Goal: Task Accomplishment & Management: Manage account settings

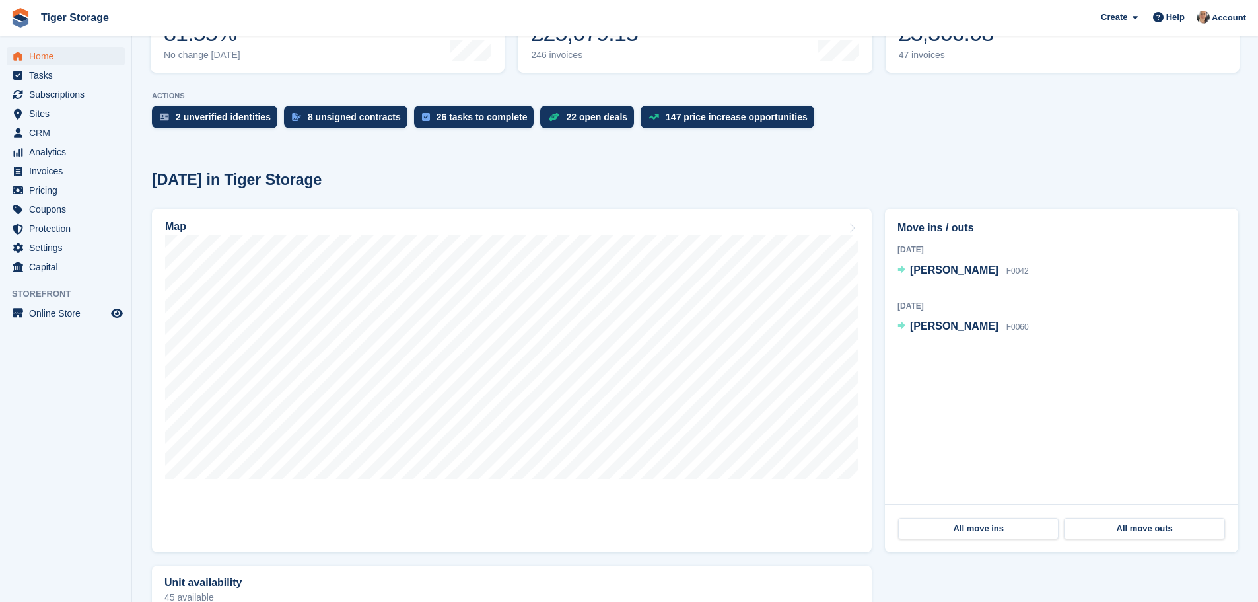
scroll to position [330, 0]
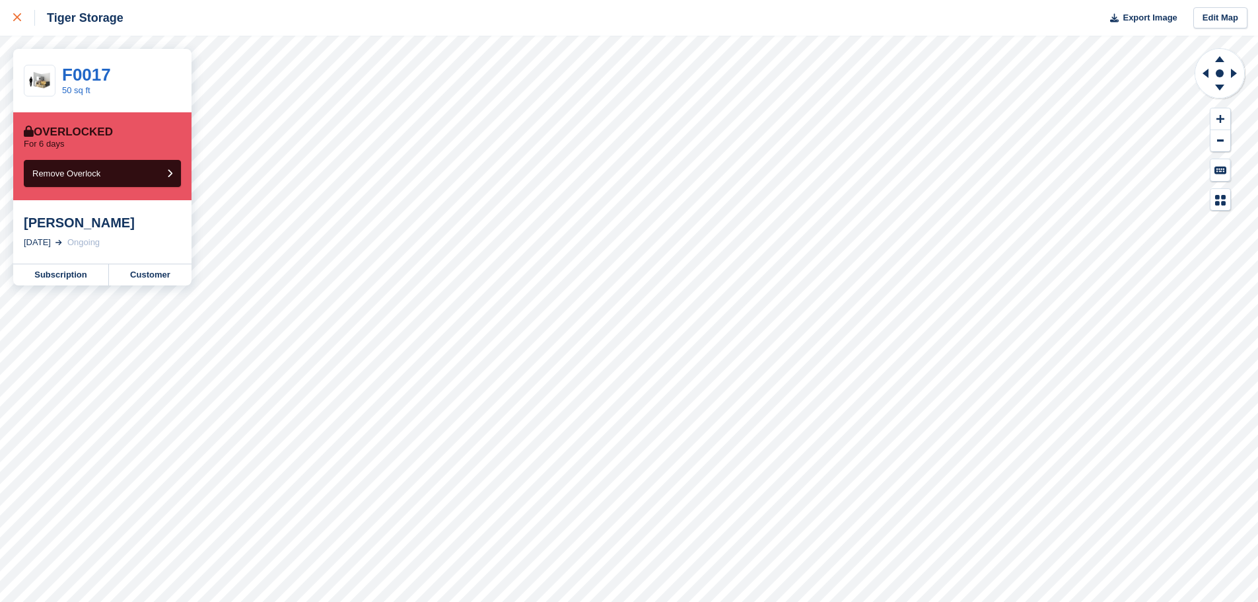
click at [20, 25] on div at bounding box center [24, 18] width 22 height 16
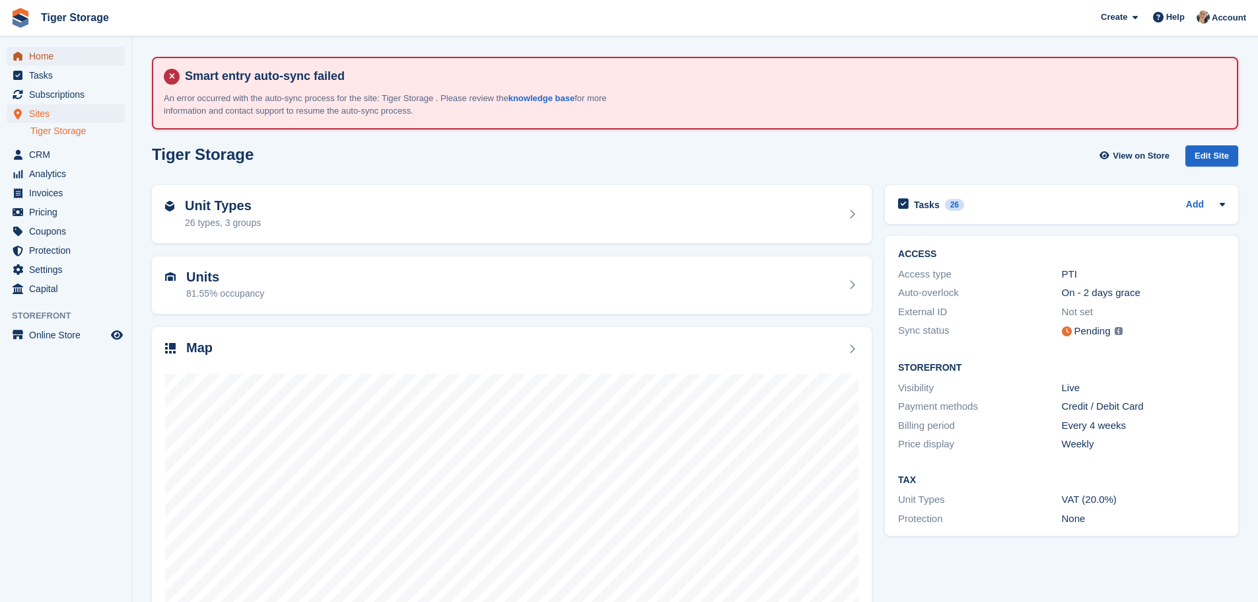
click at [73, 62] on span "Home" at bounding box center [68, 56] width 79 height 18
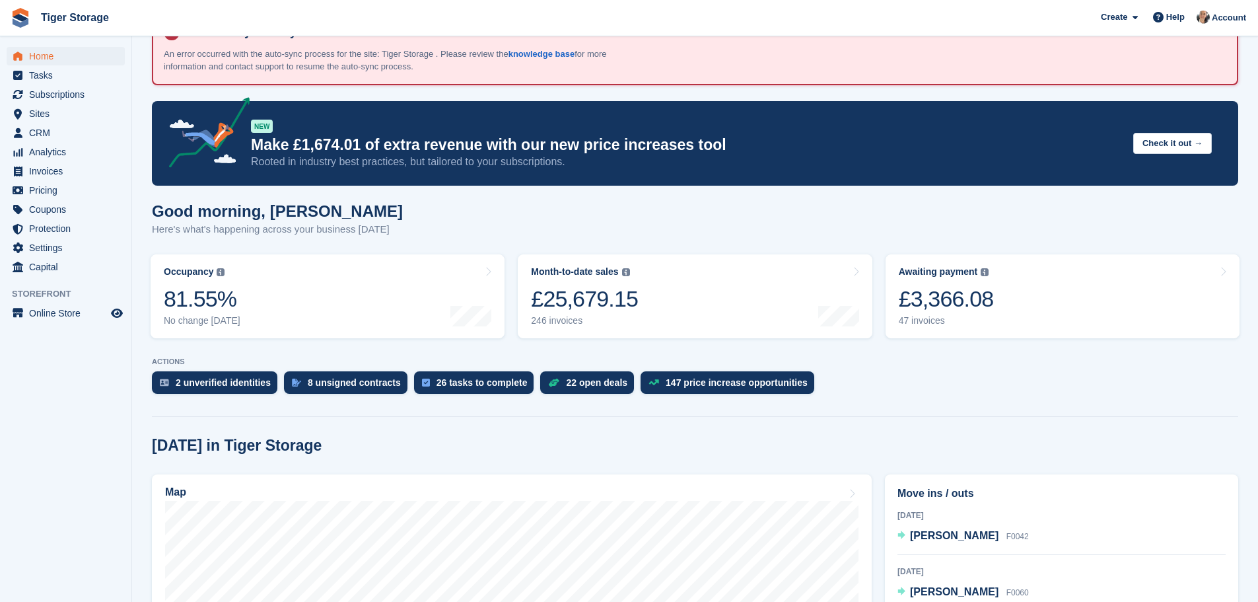
scroll to position [66, 0]
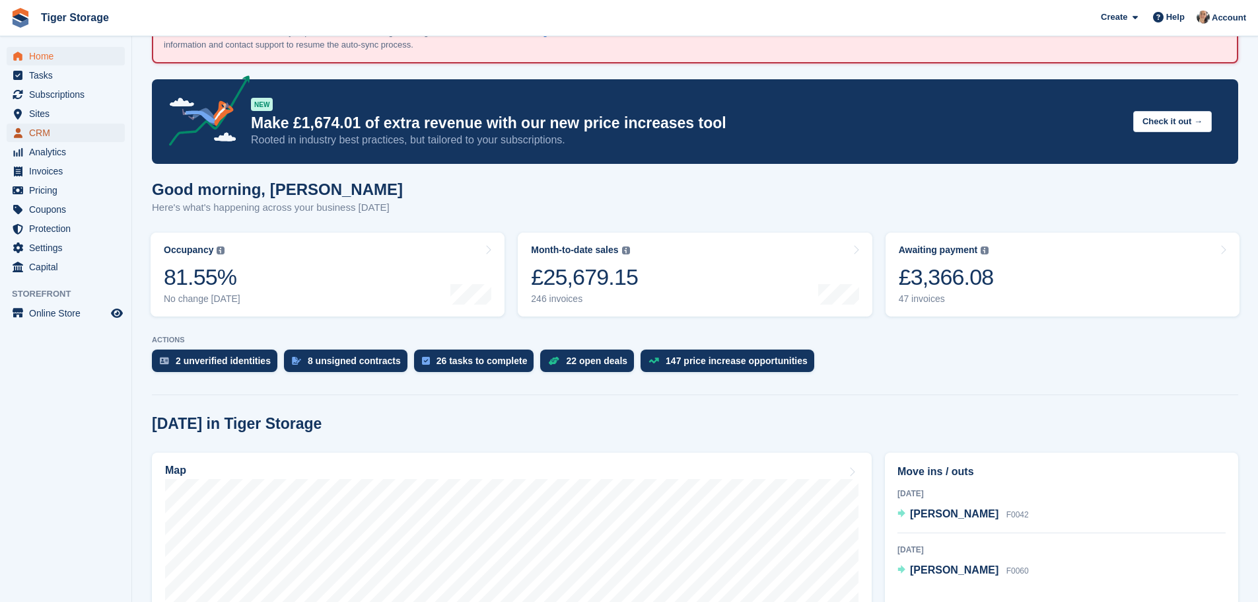
click at [53, 131] on span "CRM" at bounding box center [68, 132] width 79 height 18
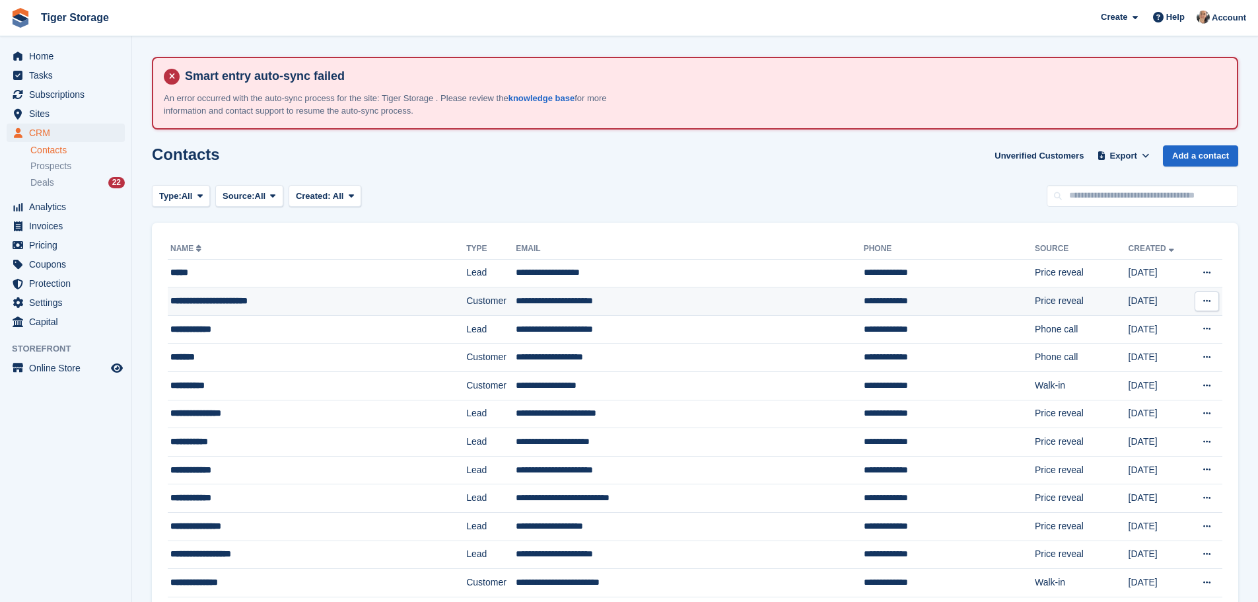
click at [392, 298] on div "**********" at bounding box center [289, 301] width 238 height 14
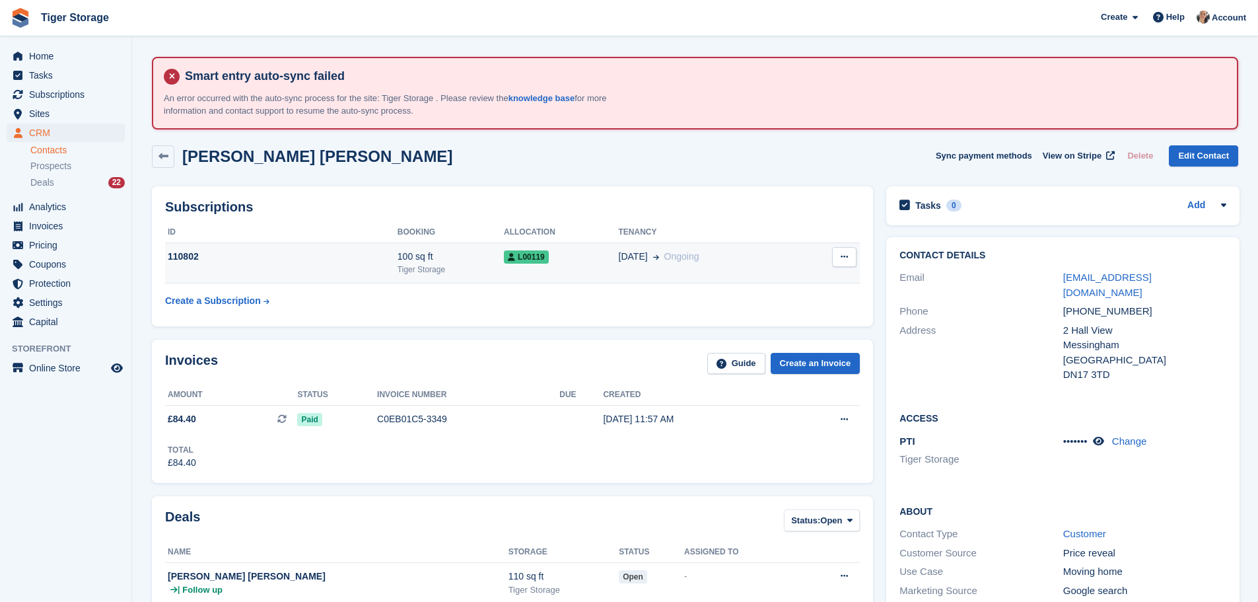
click at [429, 273] on div "Tiger Storage" at bounding box center [451, 269] width 106 height 12
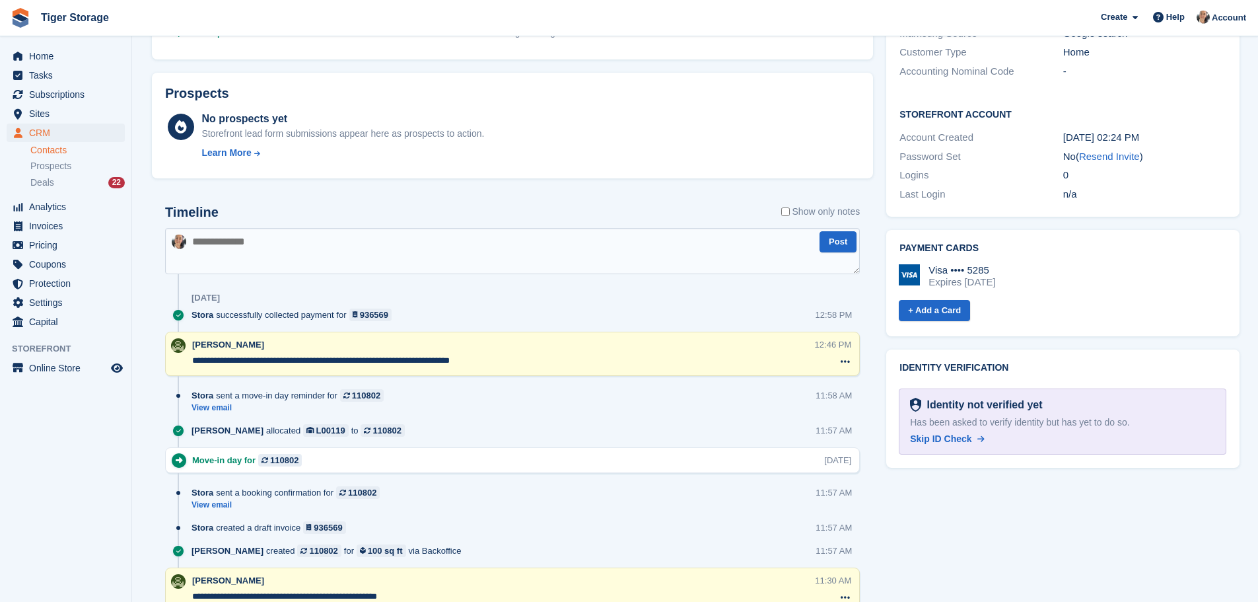
scroll to position [589, 0]
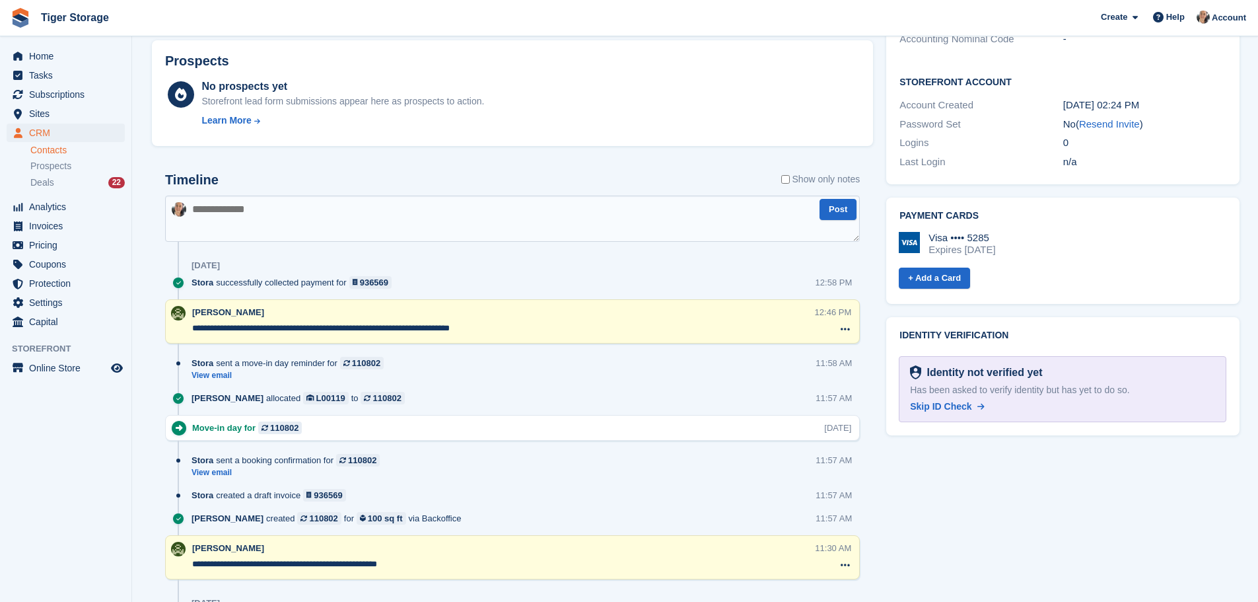
drag, startPoint x: 940, startPoint y: 394, endPoint x: 691, endPoint y: 90, distance: 392.7
click at [940, 401] on span "Skip ID Check" at bounding box center [940, 406] width 61 height 11
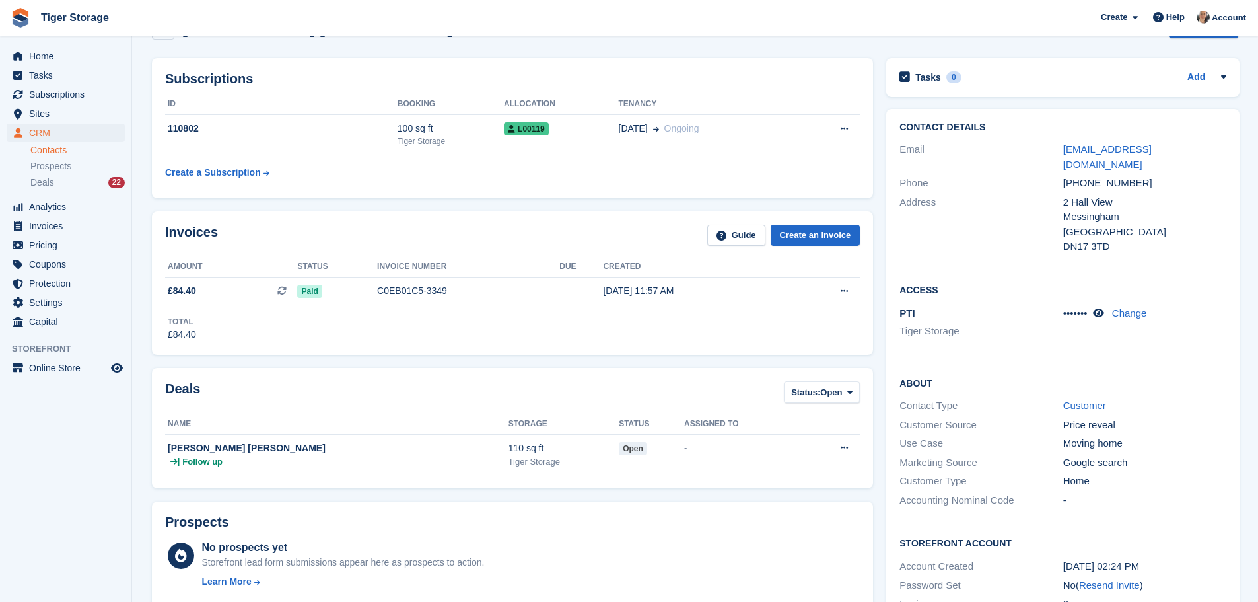
scroll to position [0, 0]
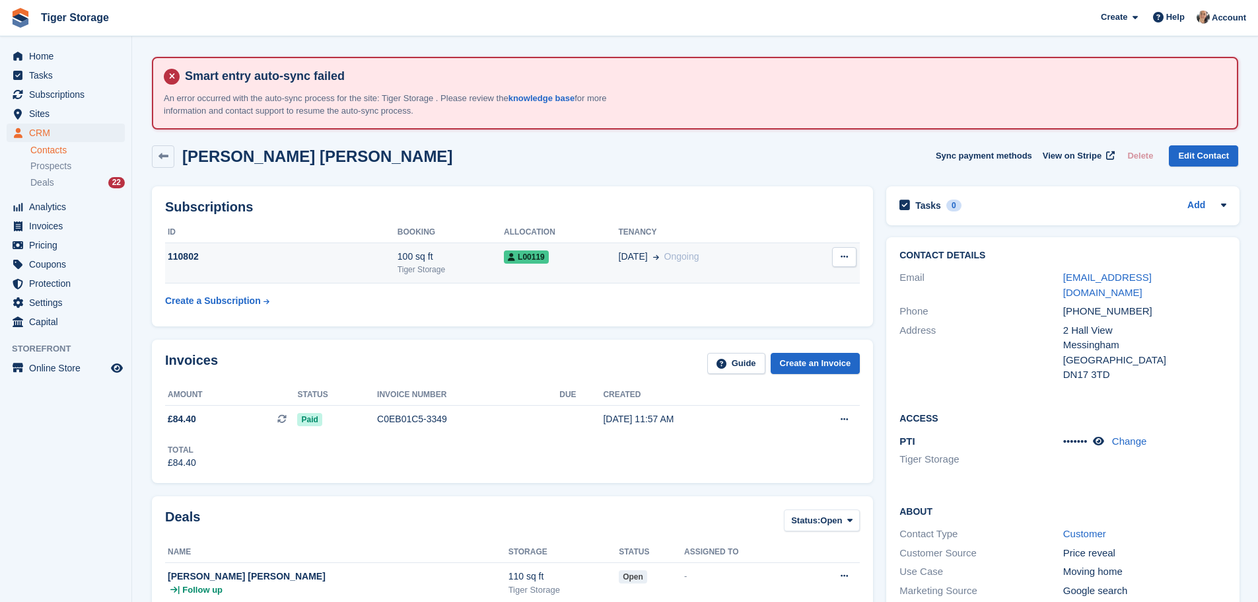
click at [579, 256] on div "L00119" at bounding box center [561, 257] width 114 height 14
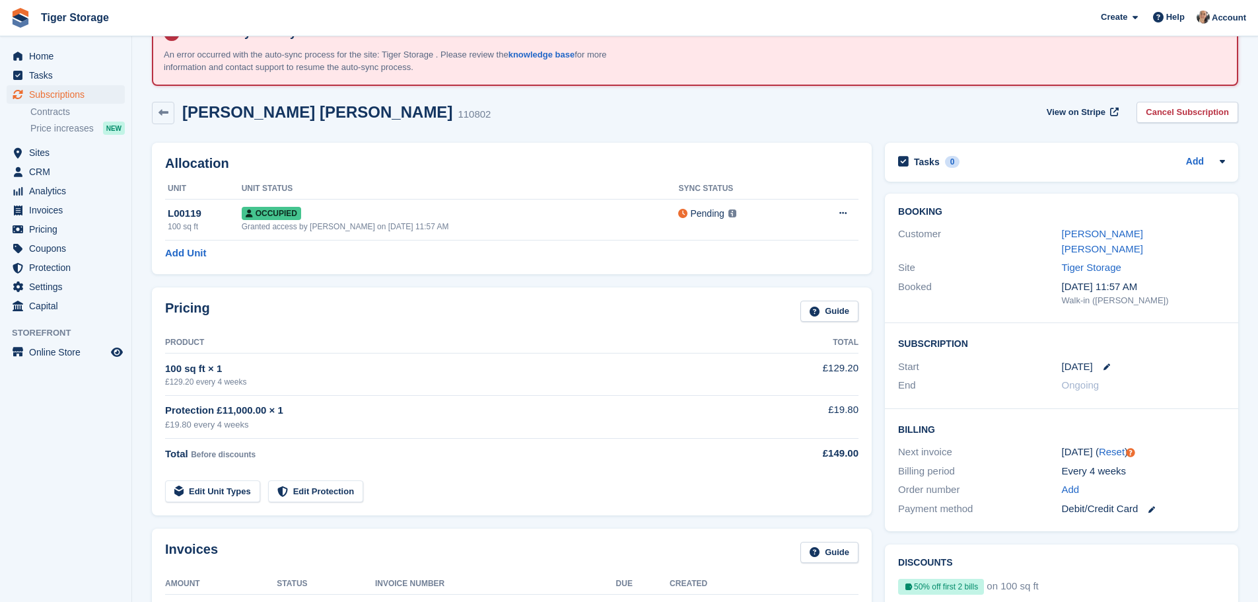
scroll to position [66, 0]
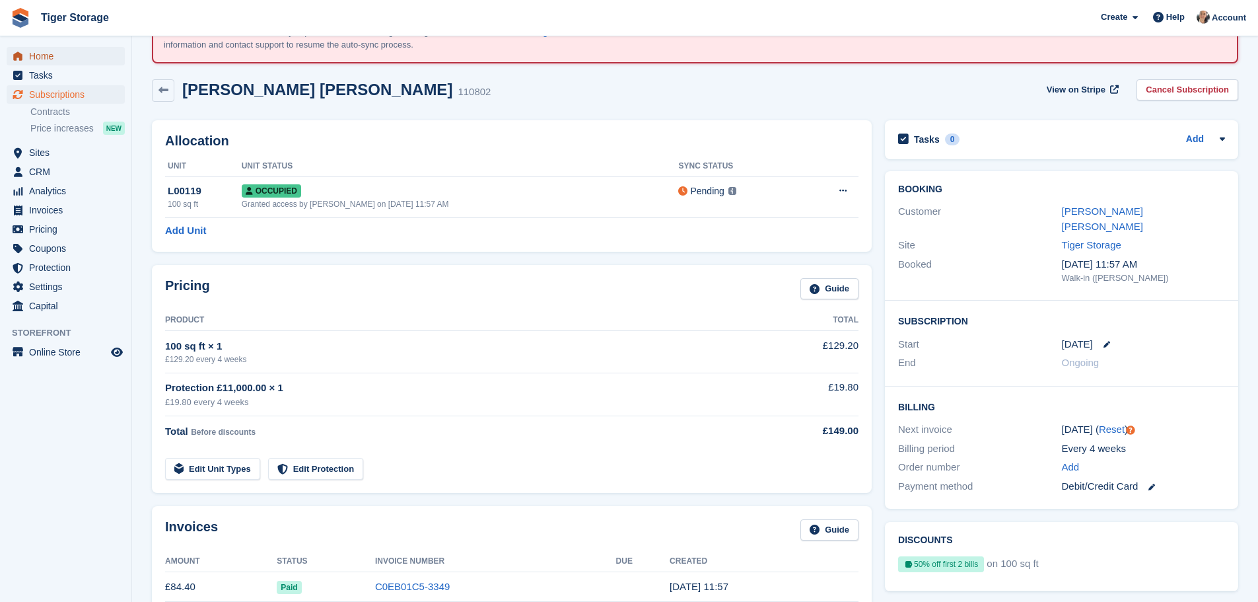
click at [76, 55] on span "Home" at bounding box center [68, 56] width 79 height 18
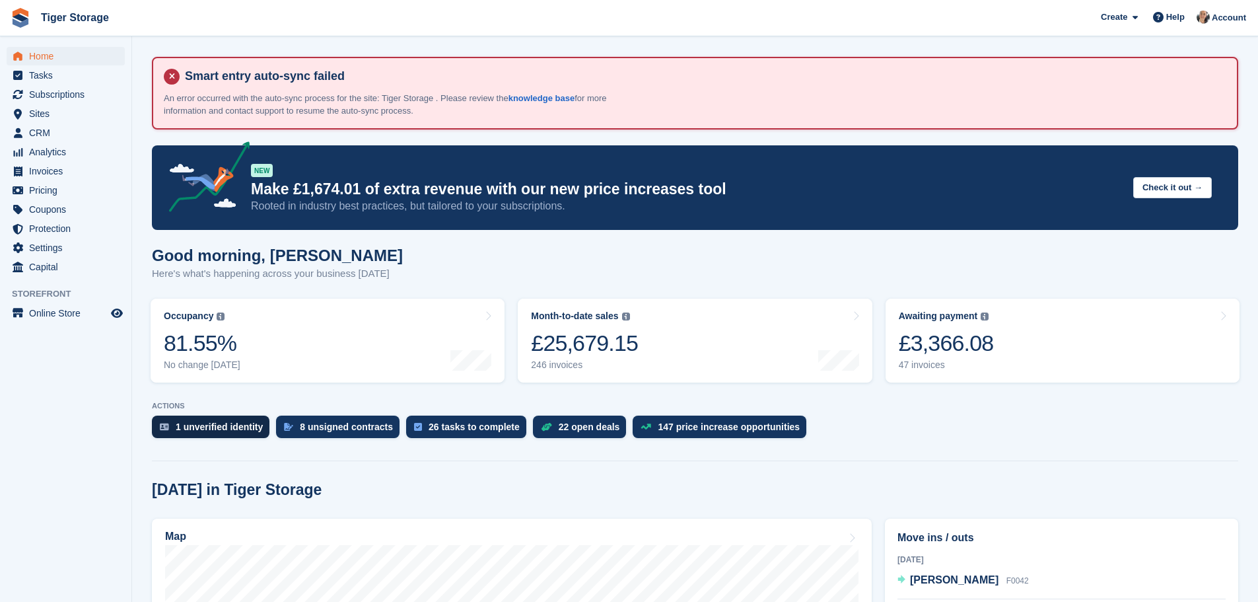
click at [229, 431] on div "1 unverified identity" at bounding box center [219, 426] width 87 height 11
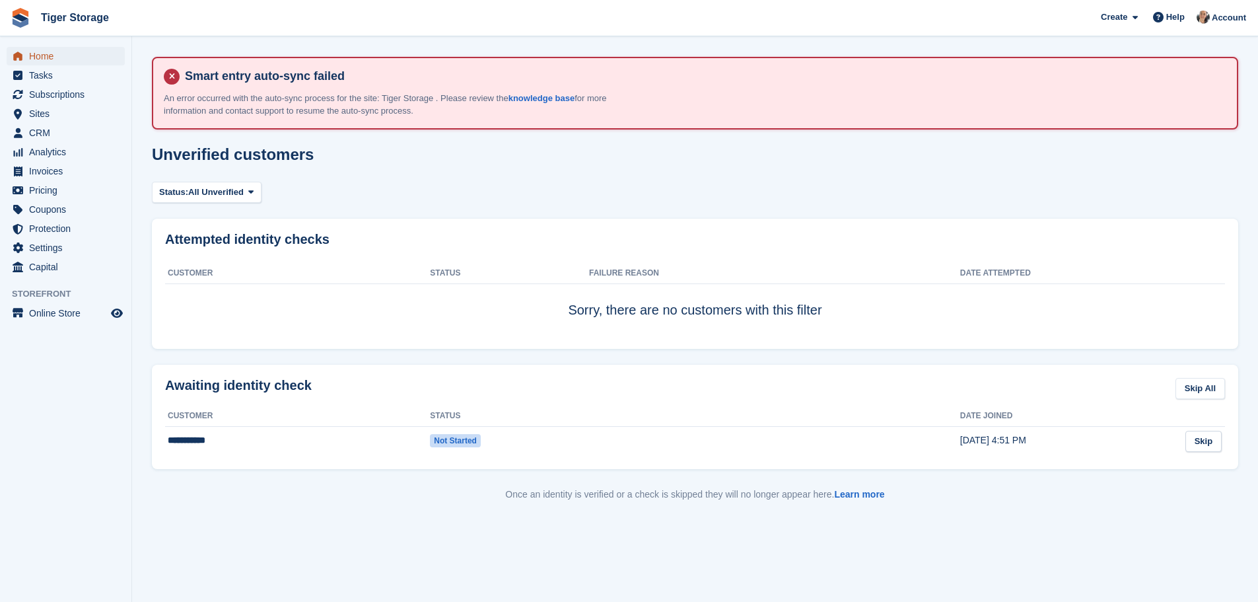
click at [49, 53] on span "Home" at bounding box center [68, 56] width 79 height 18
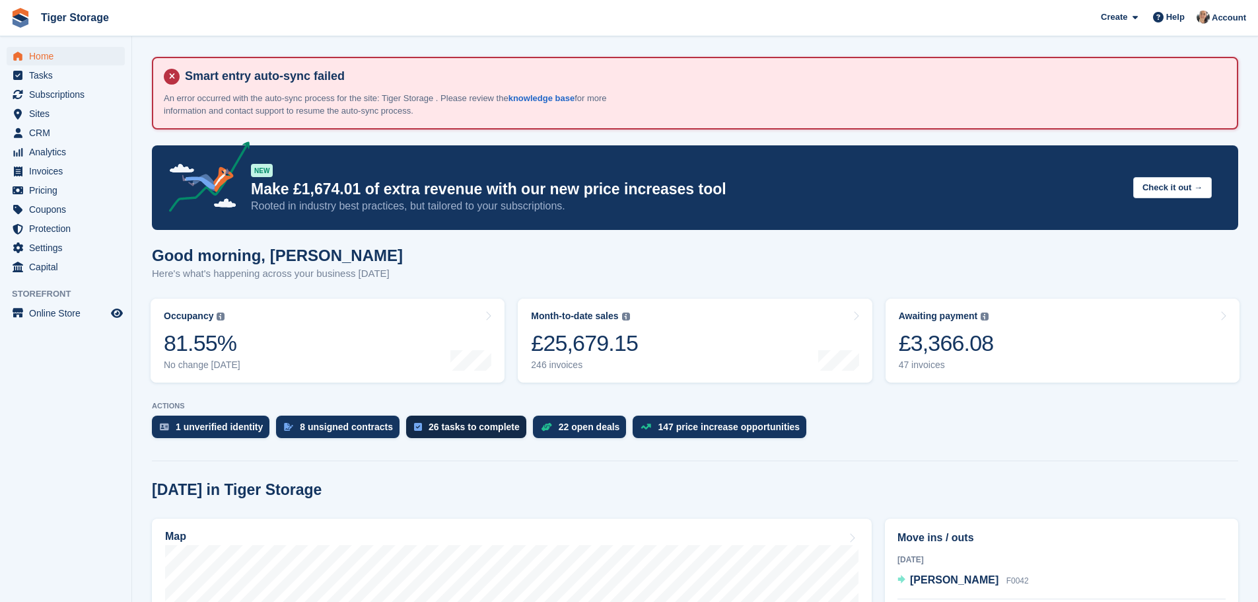
click at [466, 426] on div "26 tasks to complete" at bounding box center [474, 426] width 91 height 11
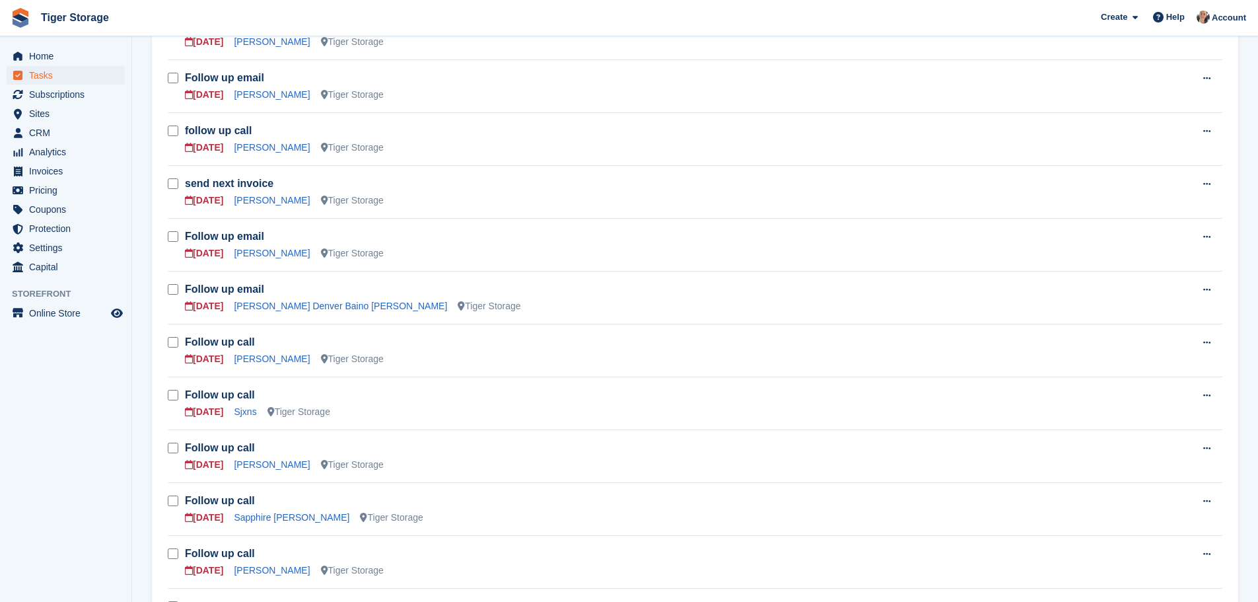
scroll to position [660, 0]
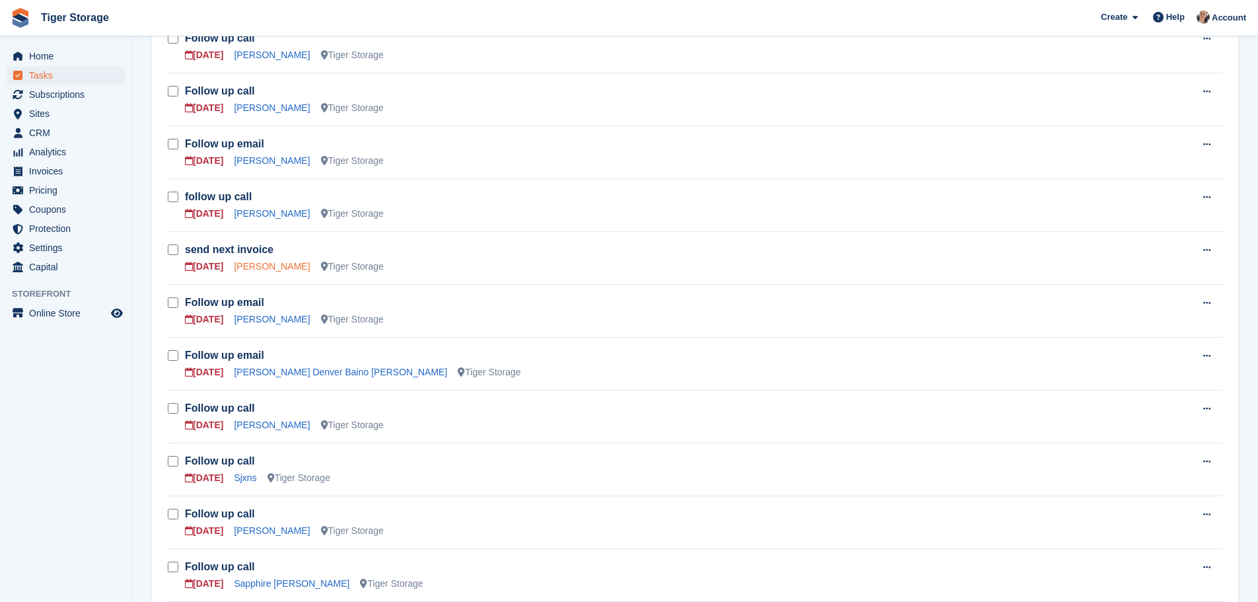
click at [277, 270] on link "Michelle Randle" at bounding box center [272, 266] width 76 height 11
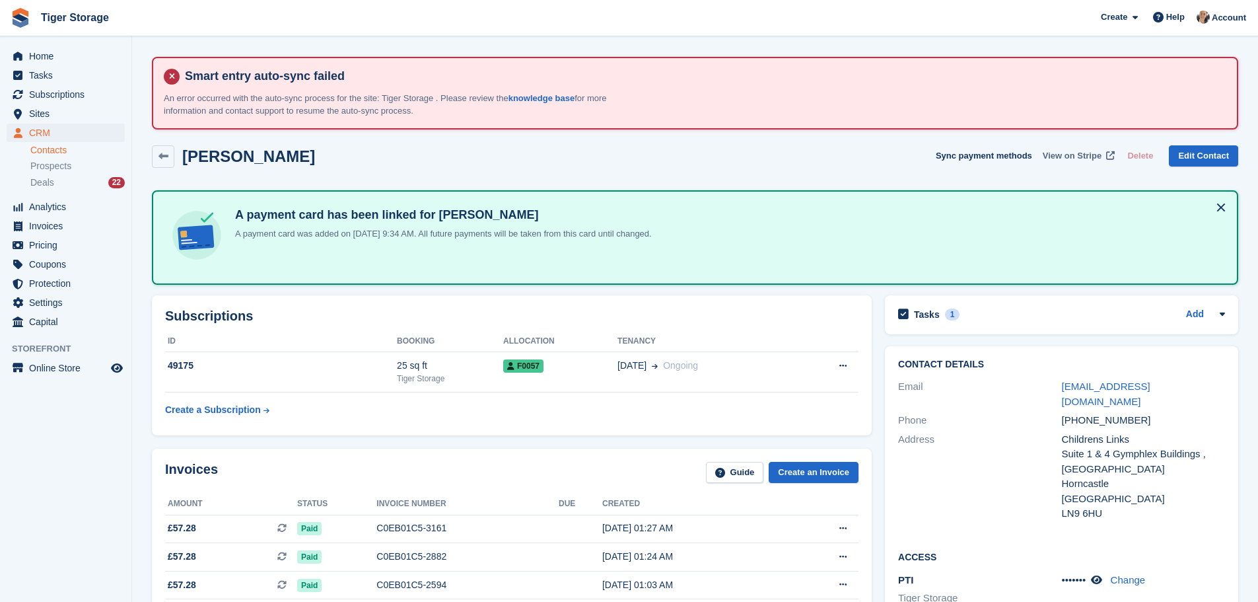
click at [1066, 158] on span "View on Stripe" at bounding box center [1072, 155] width 59 height 13
drag, startPoint x: 1057, startPoint y: 388, endPoint x: 1206, endPoint y: 391, distance: 149.9
click at [1206, 391] on div "Email accounts@childrenslinks.org.uk" at bounding box center [1061, 394] width 327 height 34
copy div "accounts@childrenslinks.org.uk"
click at [55, 81] on span "Tasks" at bounding box center [68, 75] width 79 height 18
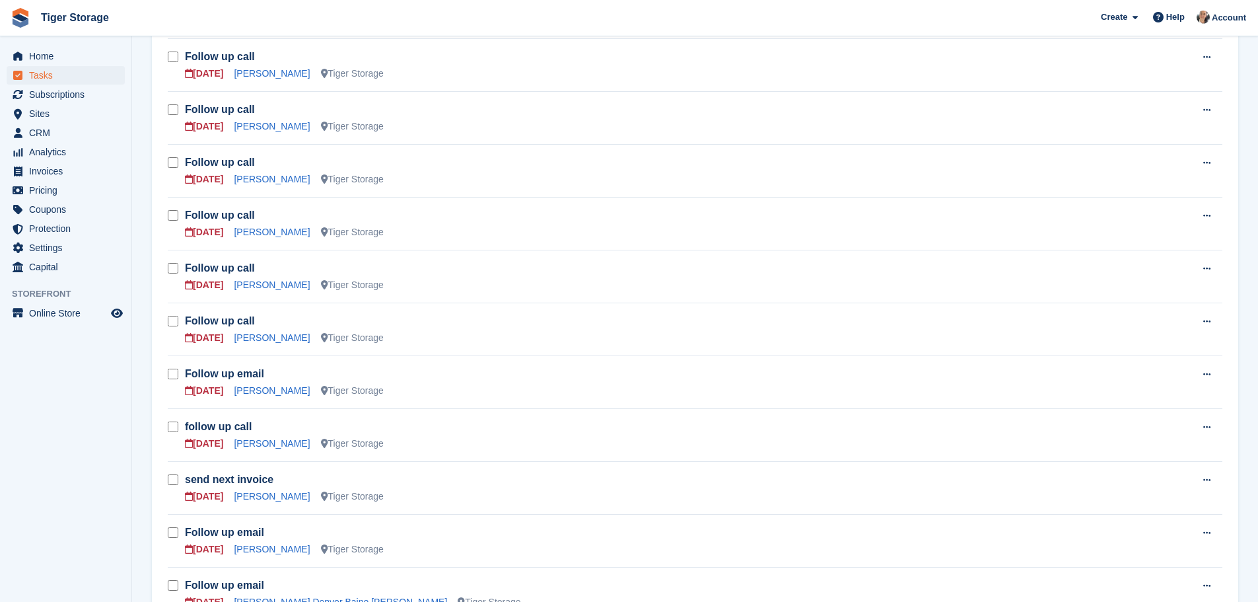
scroll to position [462, 0]
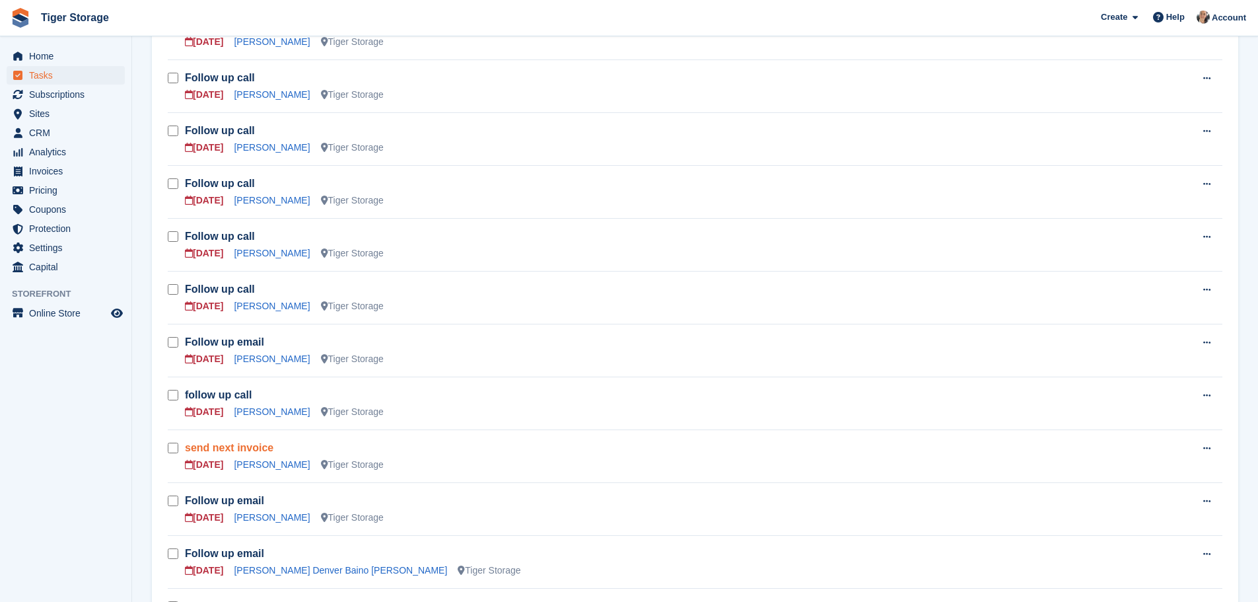
click at [254, 448] on link "send next invoice" at bounding box center [229, 447] width 88 height 11
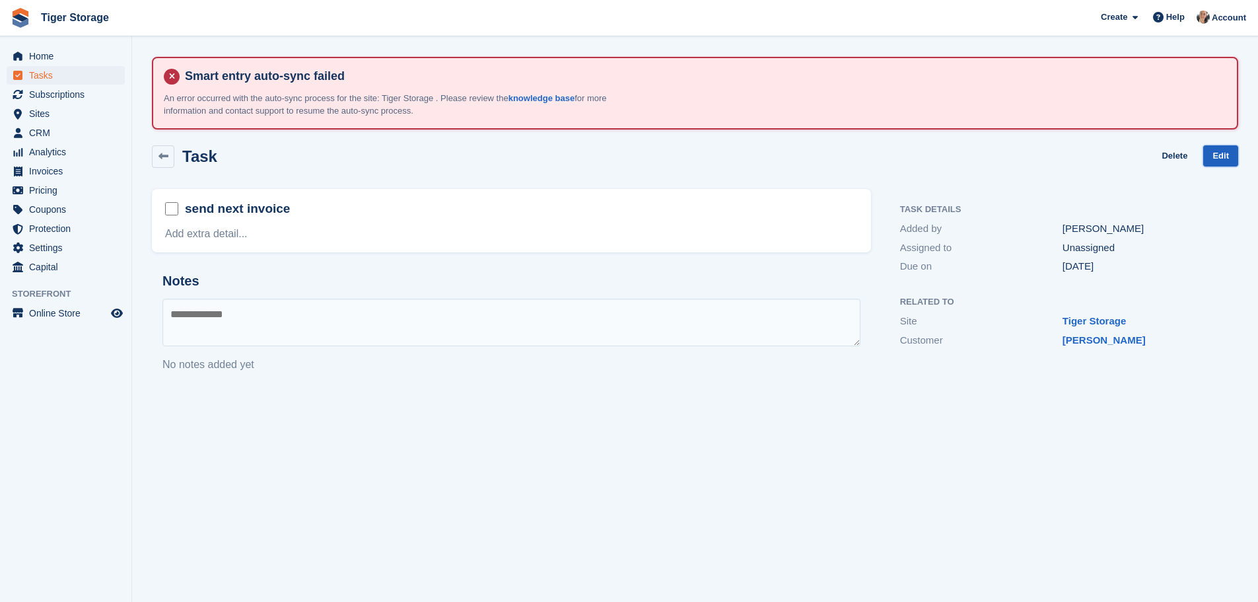
click at [1228, 153] on link "Edit" at bounding box center [1220, 156] width 35 height 22
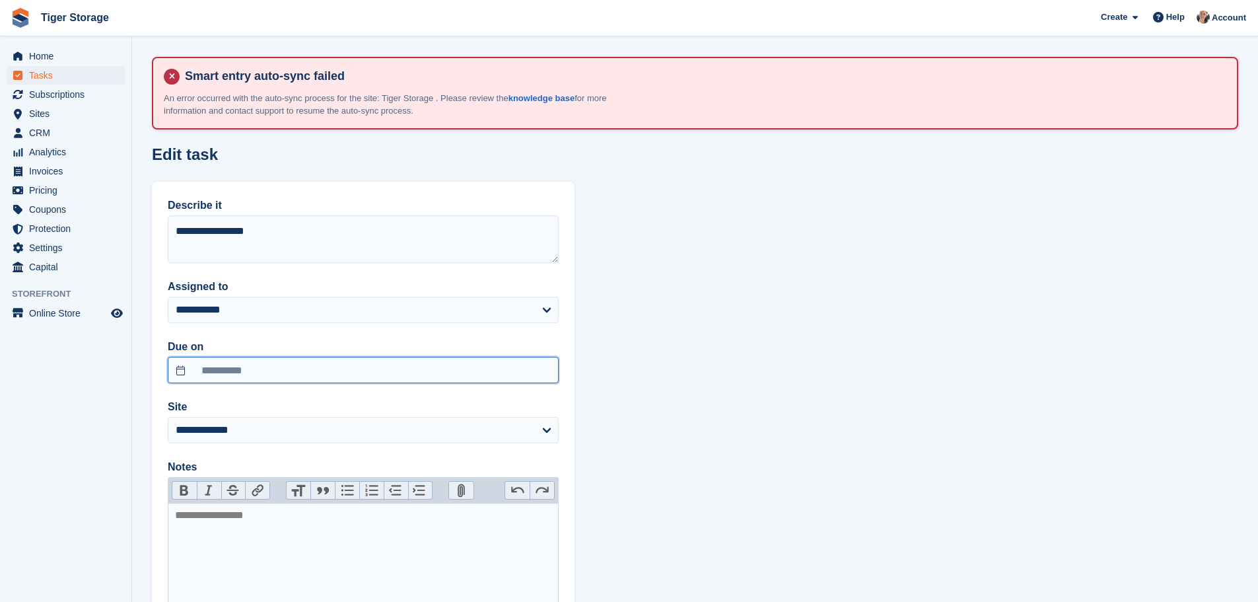
click at [216, 361] on input "**********" at bounding box center [363, 370] width 391 height 26
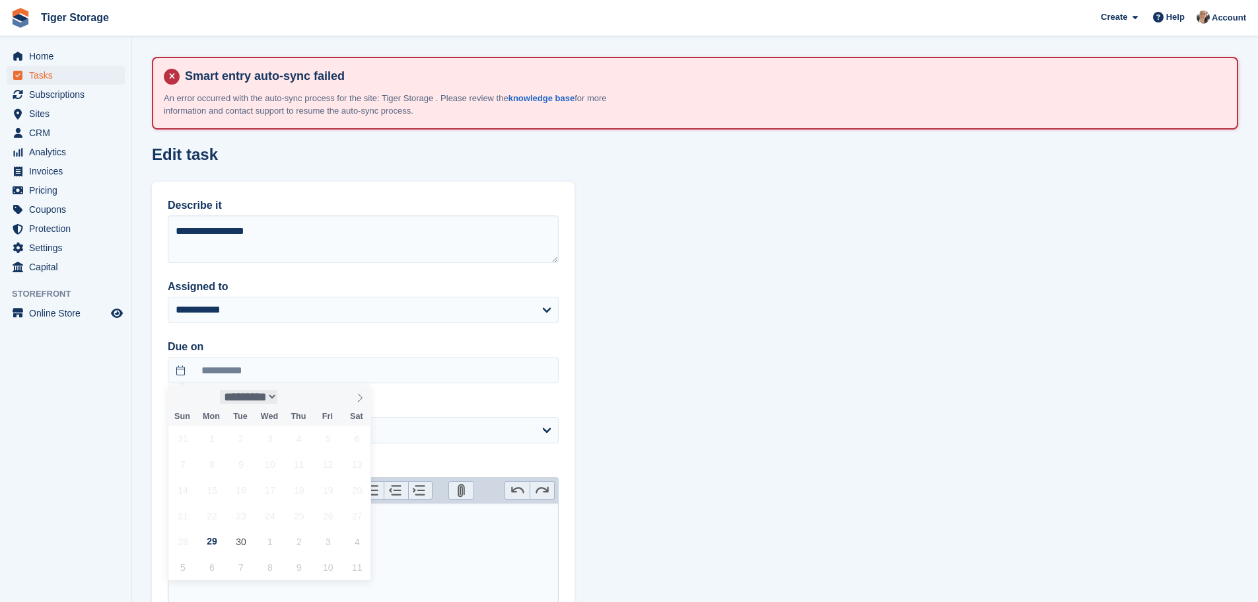
click at [278, 398] on select "********* ******* ******** ********" at bounding box center [249, 397] width 58 height 14
select select "*"
click at [220, 390] on select "********* ******* ******** ********" at bounding box center [249, 397] width 58 height 14
click at [267, 537] on span "29" at bounding box center [270, 541] width 26 height 26
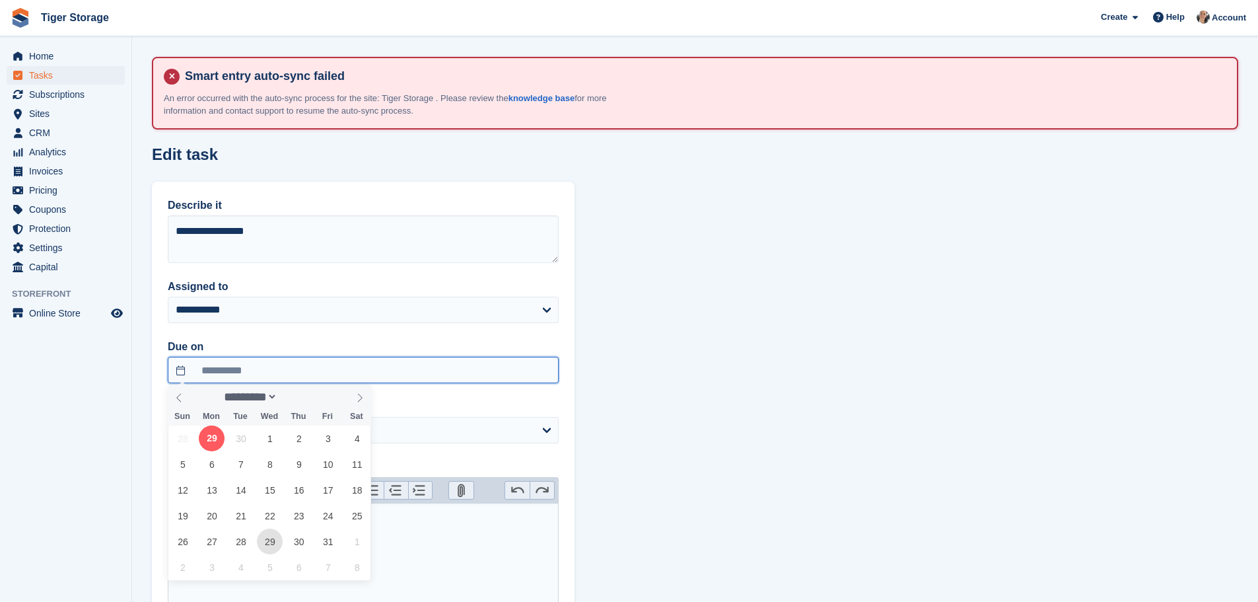
type input "**********"
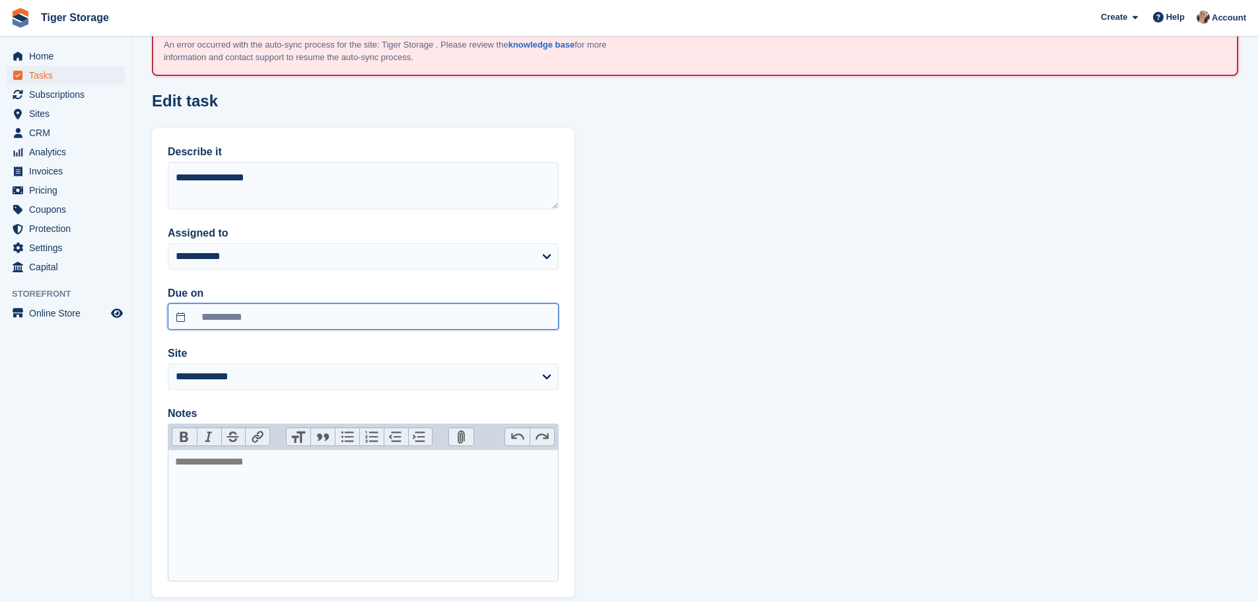
scroll to position [127, 0]
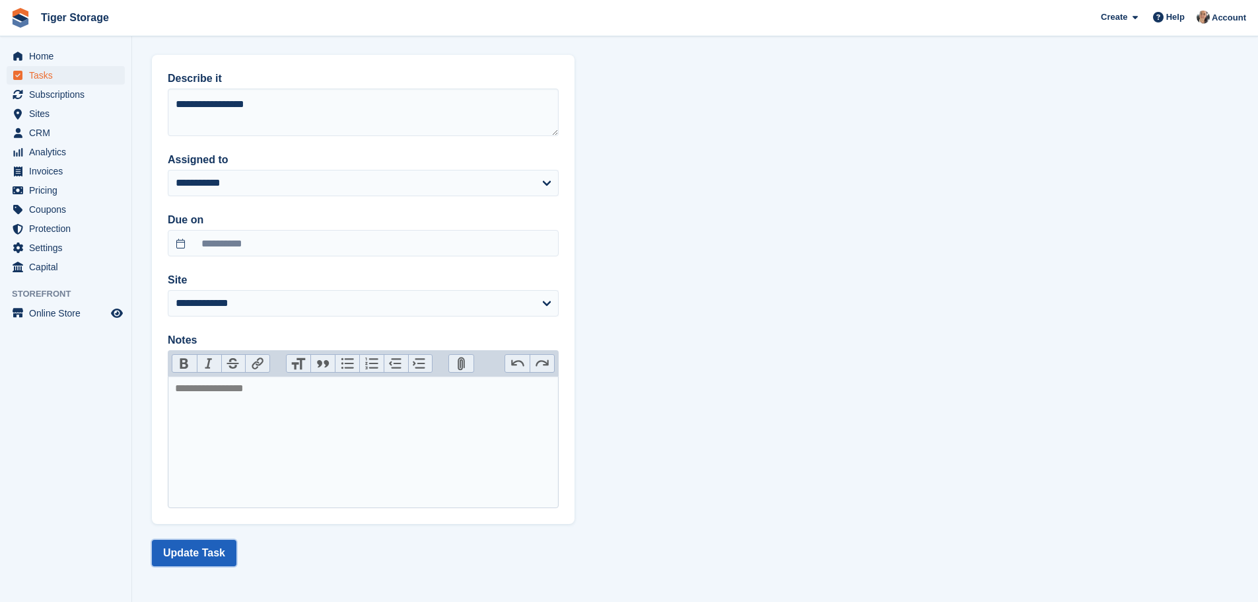
click at [210, 553] on button "Update Task" at bounding box center [194, 552] width 85 height 26
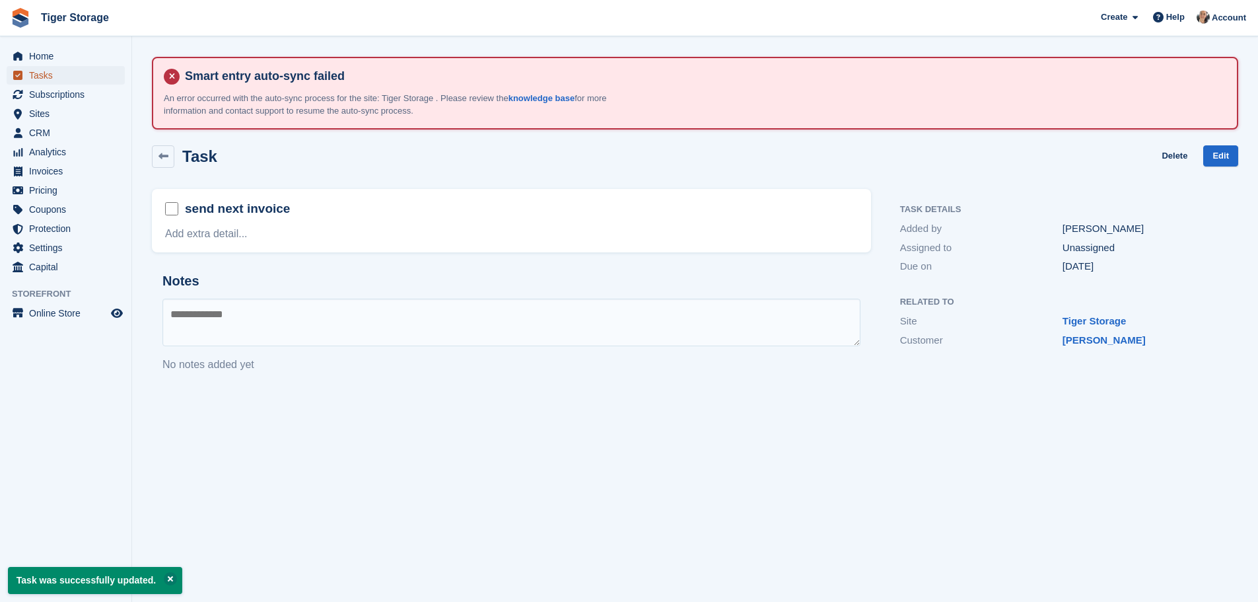
click at [50, 79] on span "Tasks" at bounding box center [68, 75] width 79 height 18
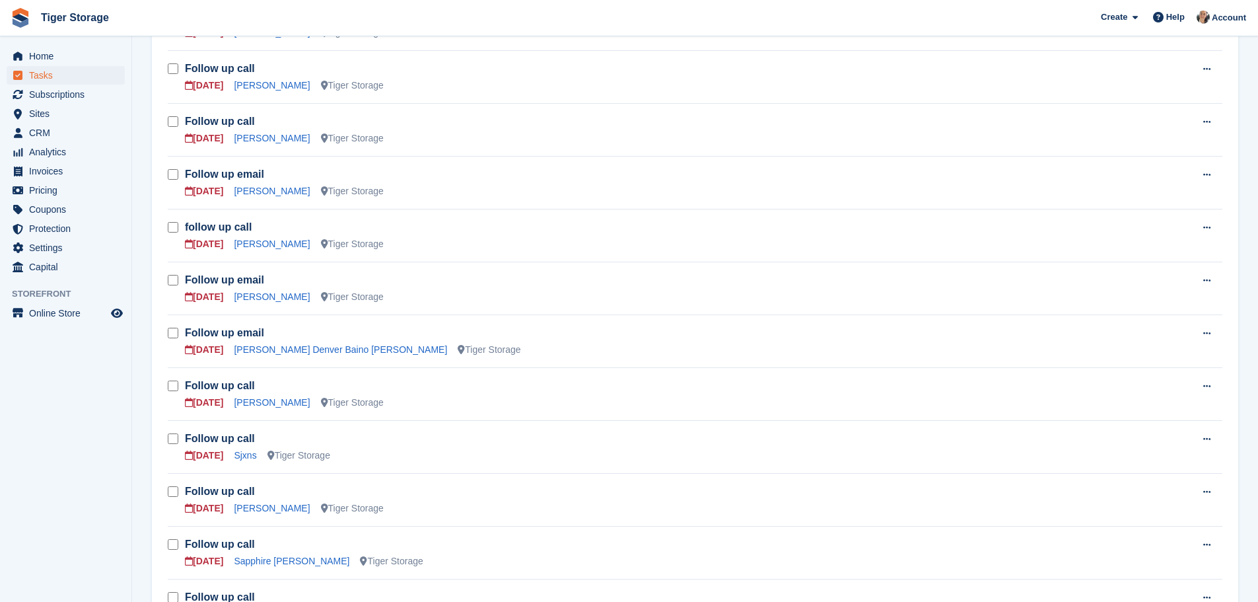
scroll to position [726, 0]
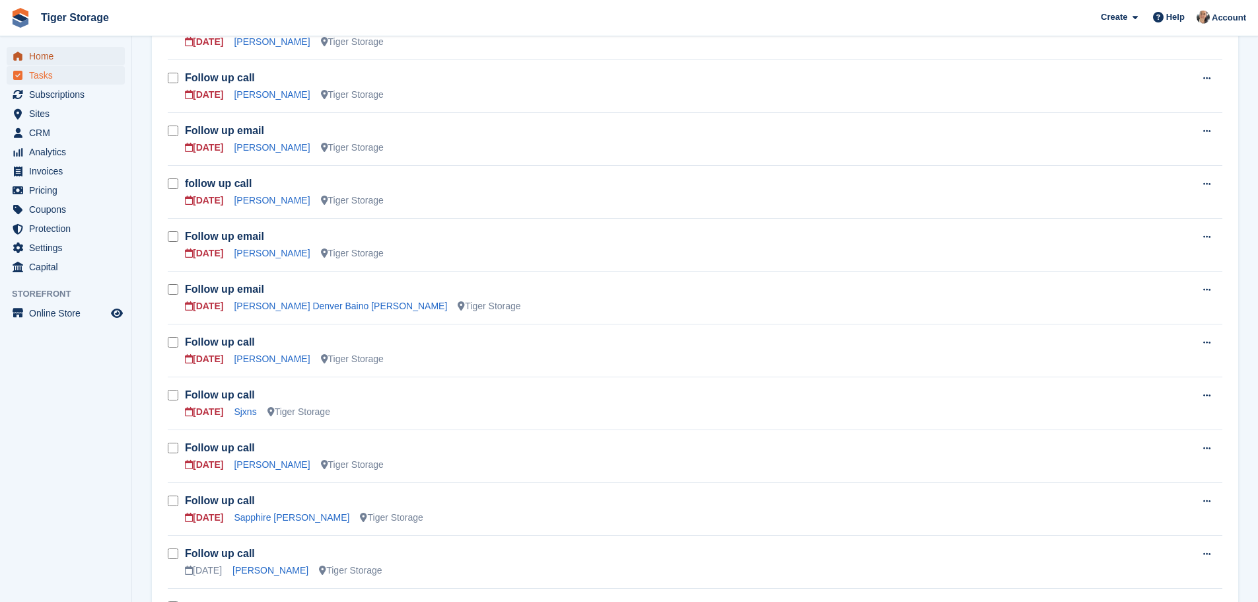
click at [80, 55] on span "Home" at bounding box center [68, 56] width 79 height 18
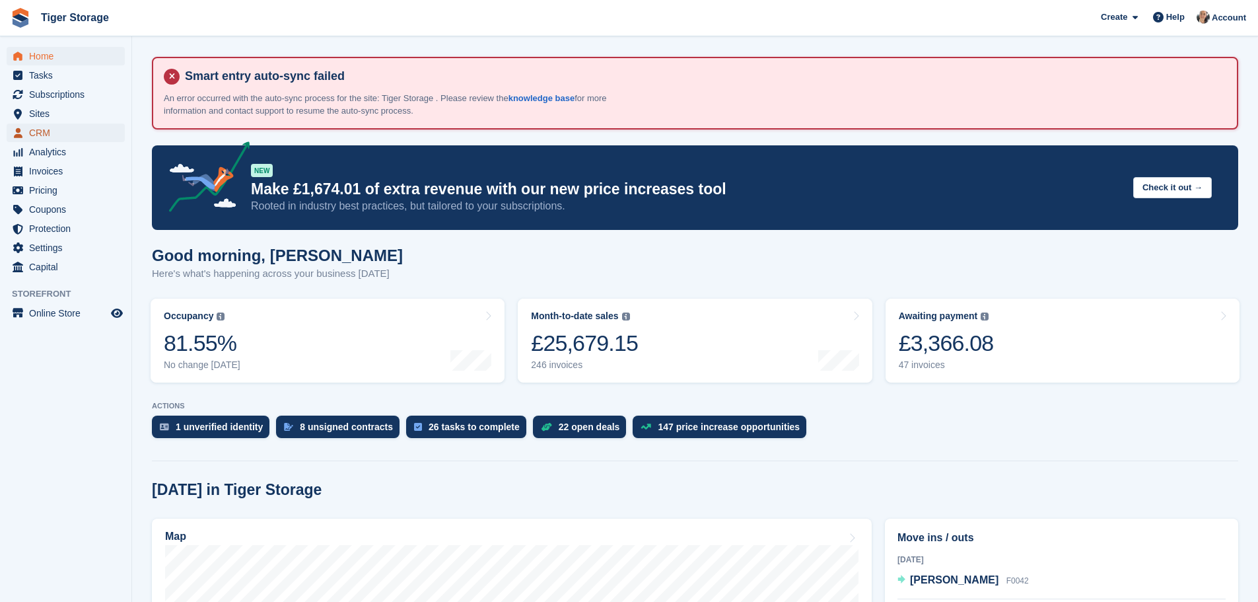
click at [55, 138] on span "CRM" at bounding box center [68, 132] width 79 height 18
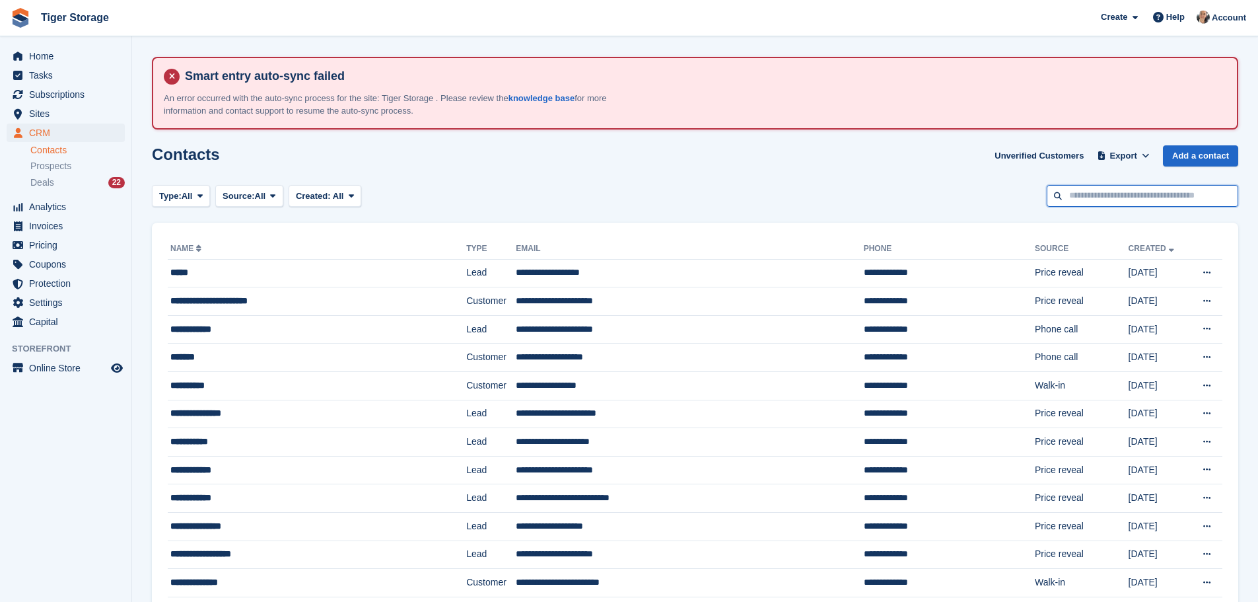
click at [1107, 196] on input "text" at bounding box center [1142, 196] width 191 height 22
type input "****"
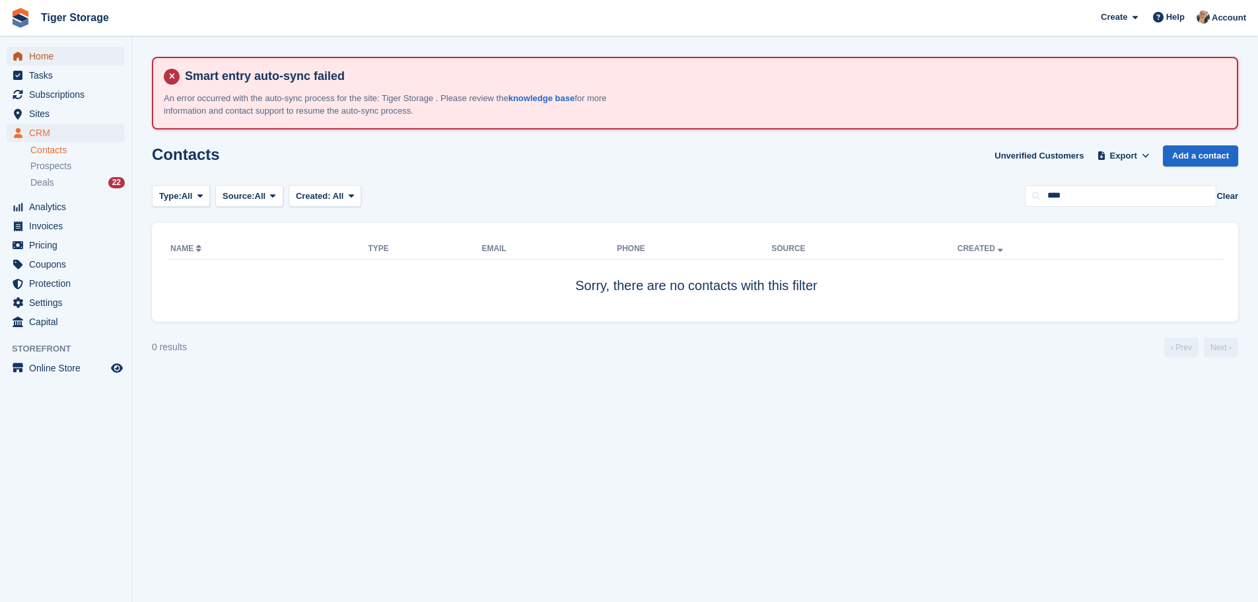
drag, startPoint x: 69, startPoint y: 56, endPoint x: 123, endPoint y: 49, distance: 54.6
click at [69, 56] on span "Home" at bounding box center [68, 56] width 79 height 18
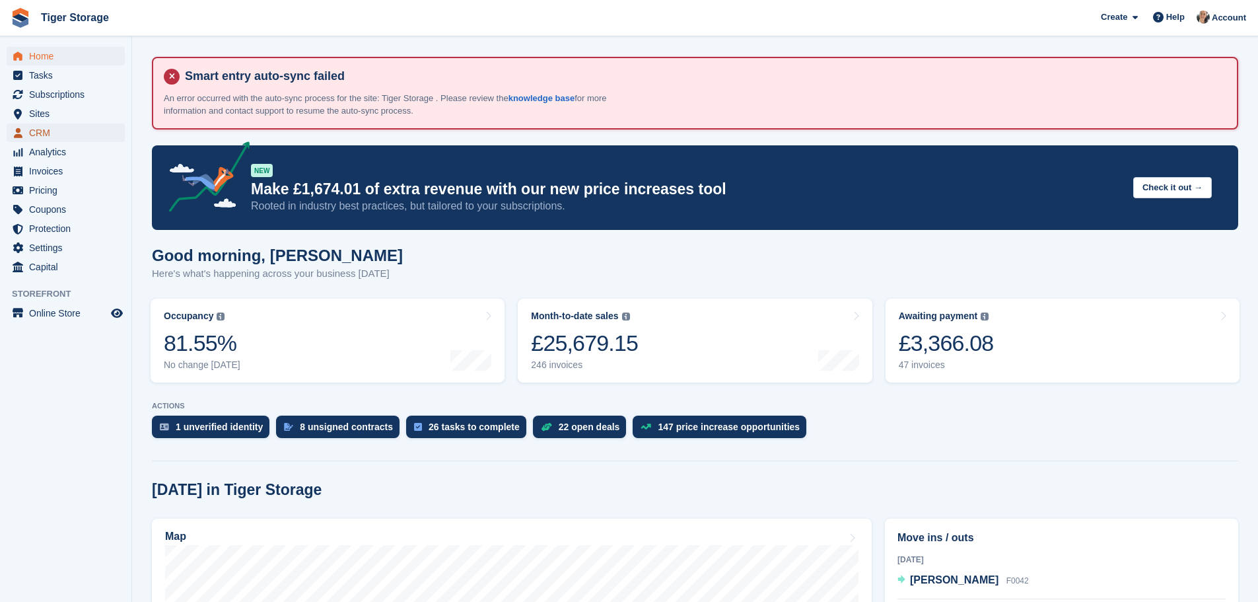
click at [53, 135] on span "CRM" at bounding box center [68, 132] width 79 height 18
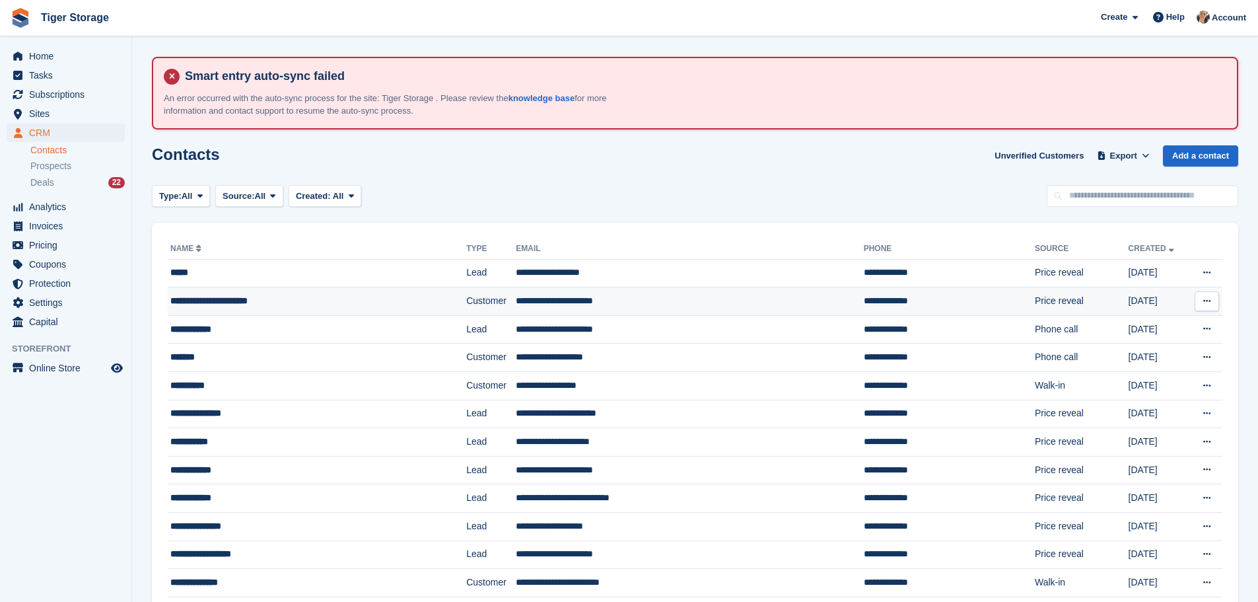
click at [361, 296] on div "**********" at bounding box center [289, 301] width 238 height 14
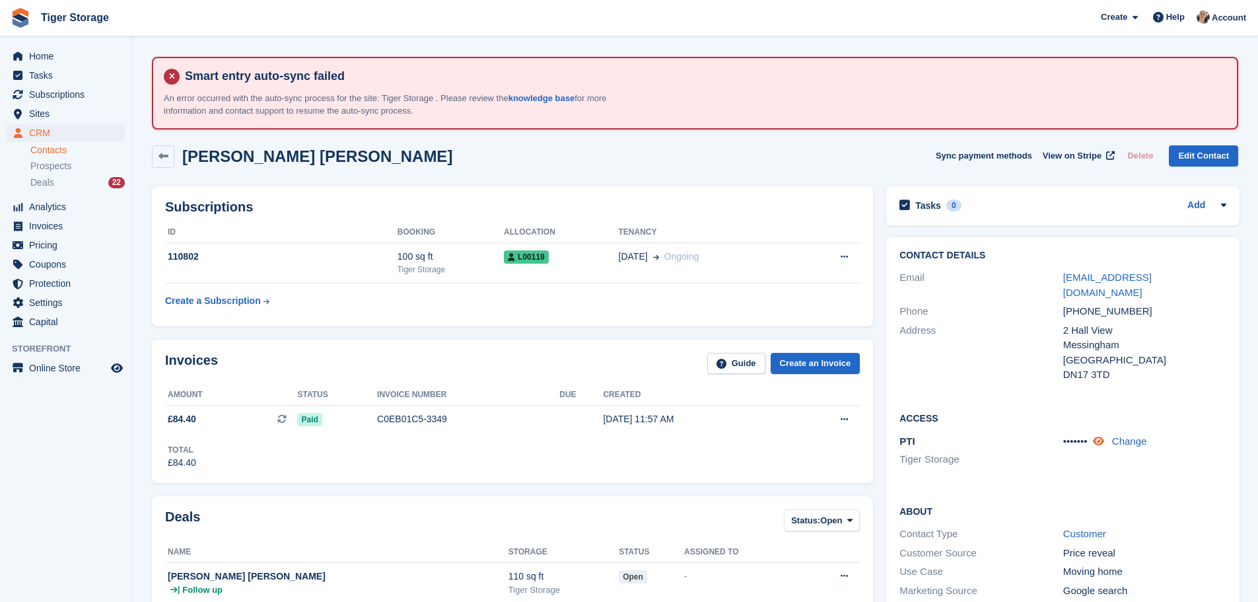
click at [1104, 436] on icon at bounding box center [1098, 441] width 11 height 10
click at [51, 57] on span "Home" at bounding box center [68, 56] width 79 height 18
